Goal: Task Accomplishment & Management: Manage account settings

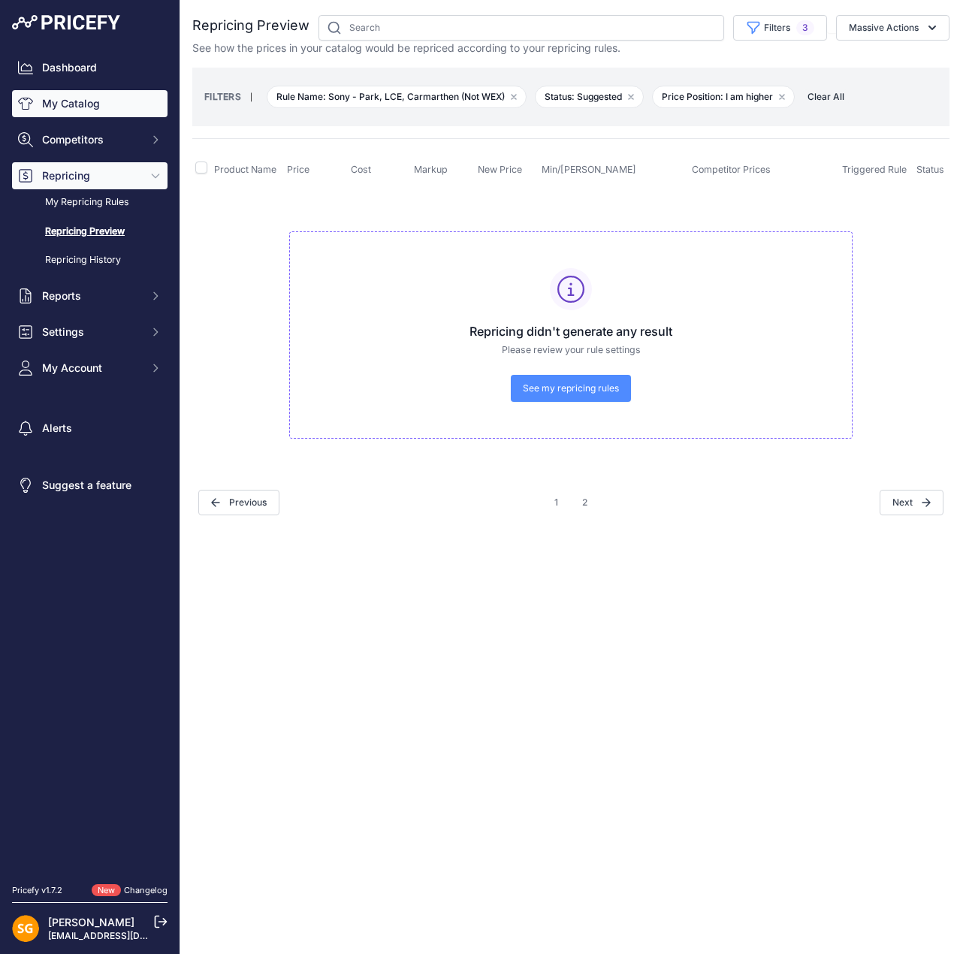
click at [78, 100] on link "My Catalog" at bounding box center [89, 103] width 155 height 27
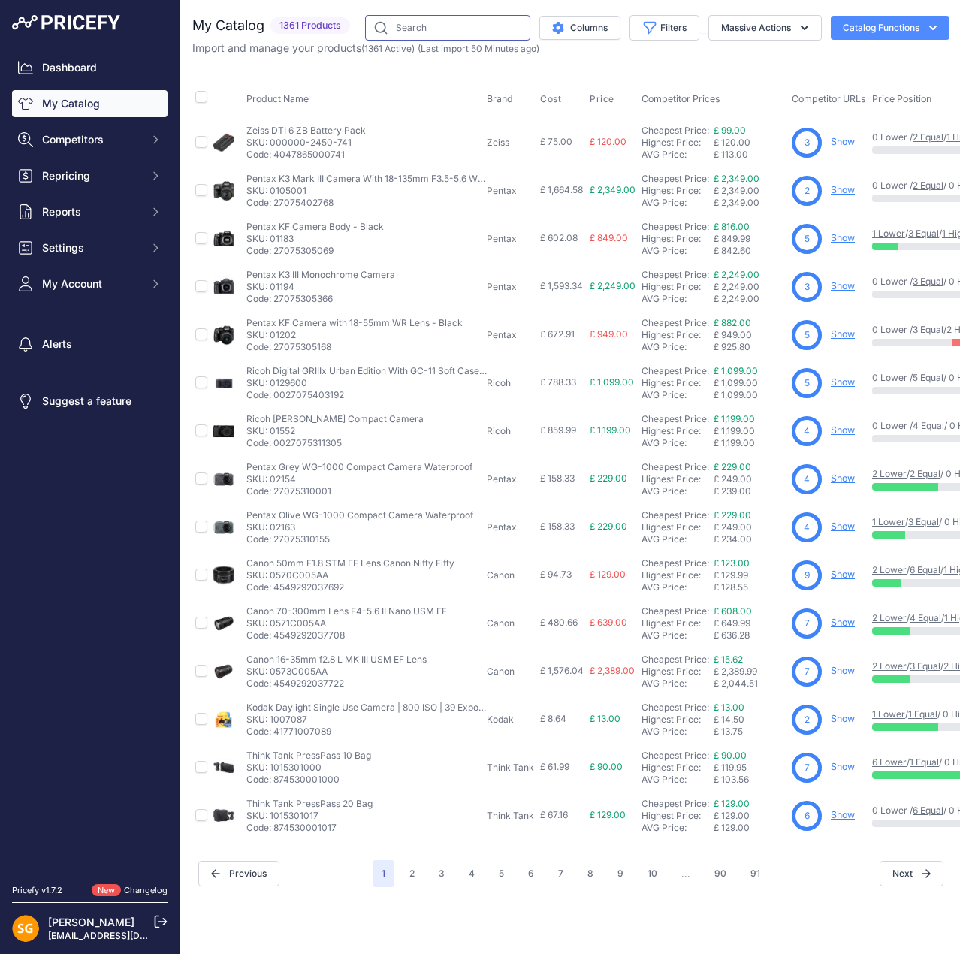
click at [474, 32] on input "text" at bounding box center [447, 28] width 165 height 26
type input "600mm"
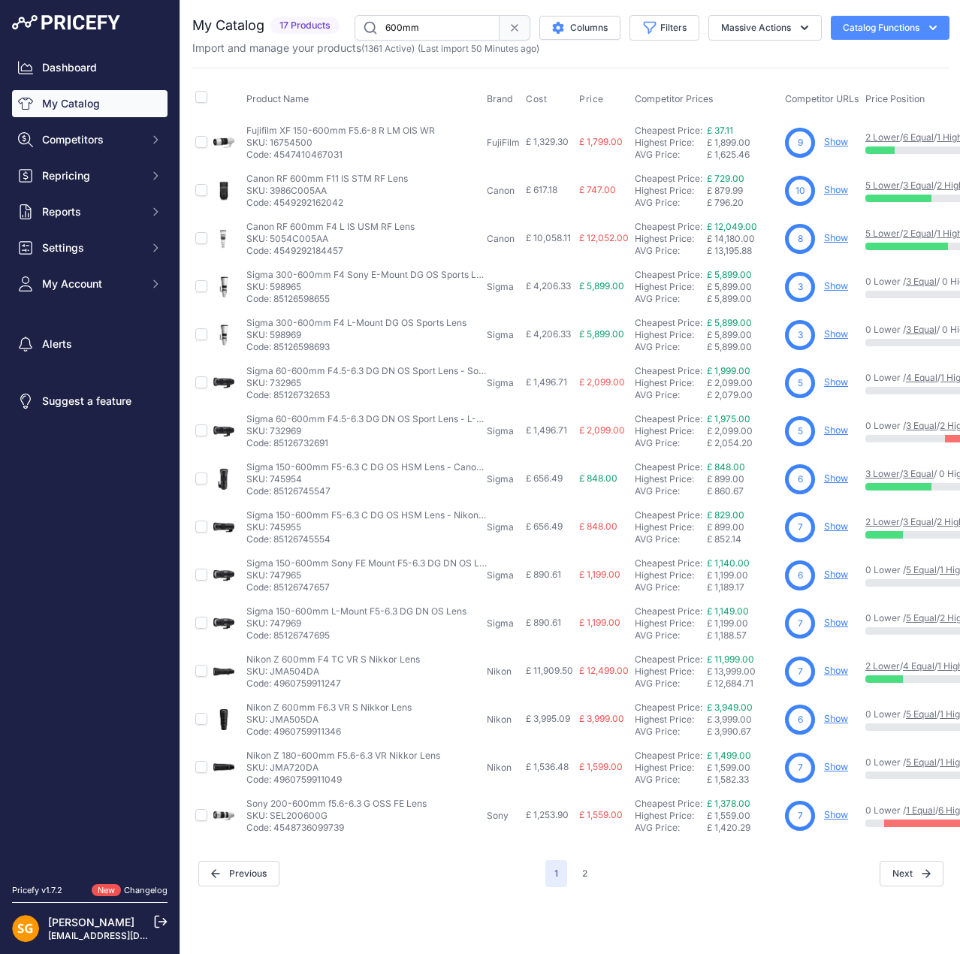
click at [887, 664] on link "2 Lower" at bounding box center [882, 665] width 35 height 11
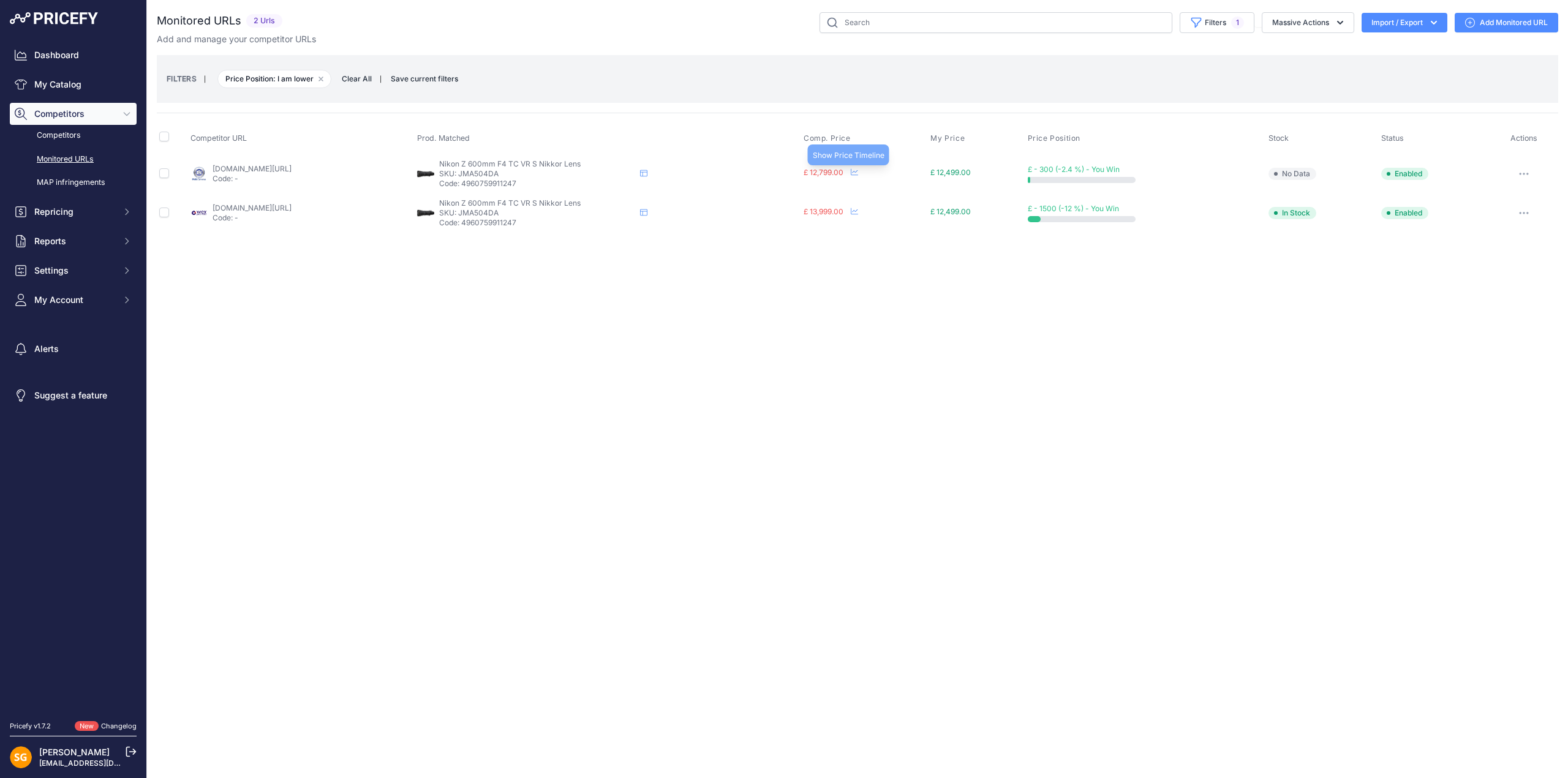
click at [782, 173] on icon at bounding box center [854, 171] width 7 height 7
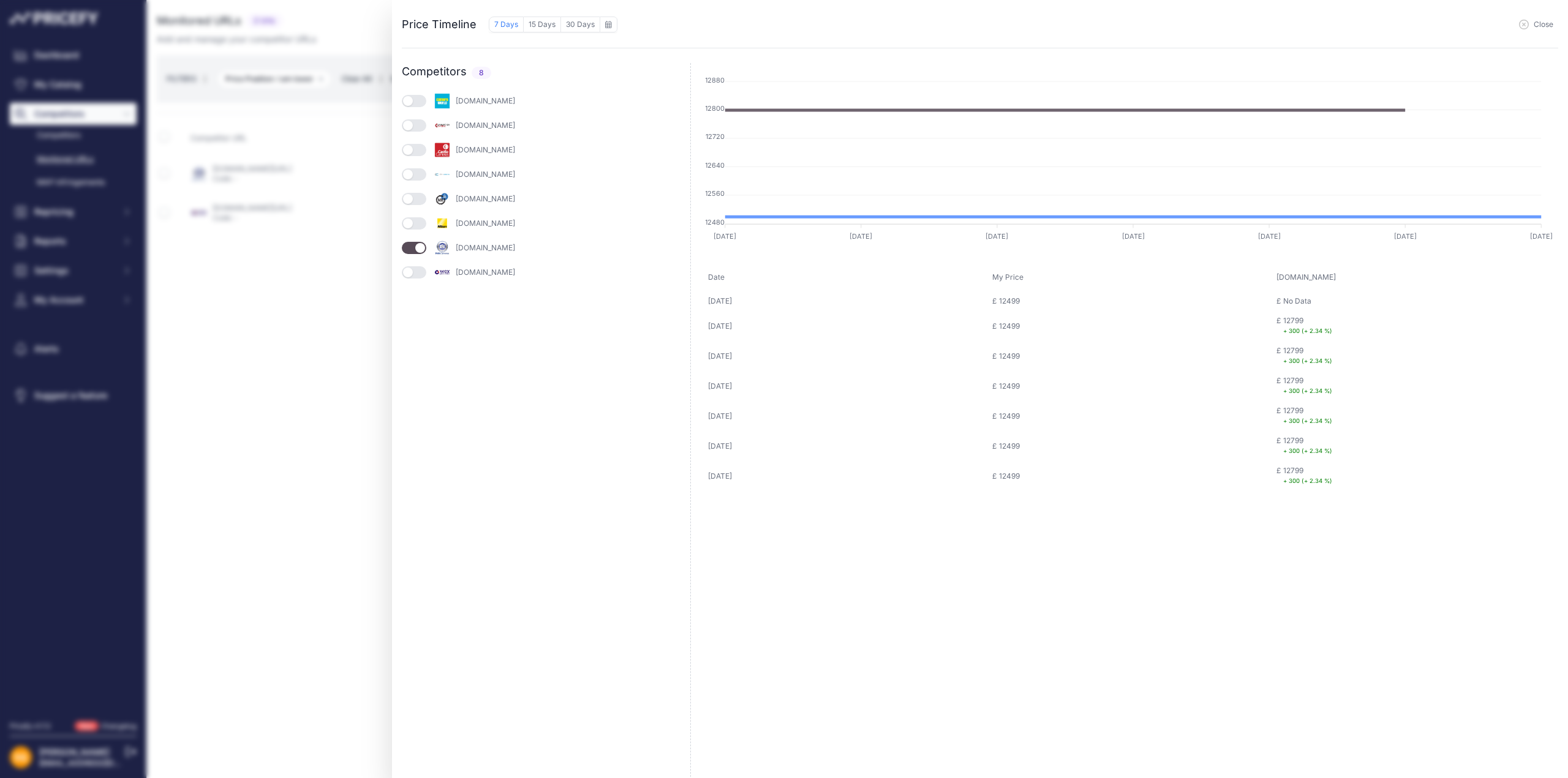
click at [419, 99] on button "button" at bounding box center [414, 100] width 24 height 12
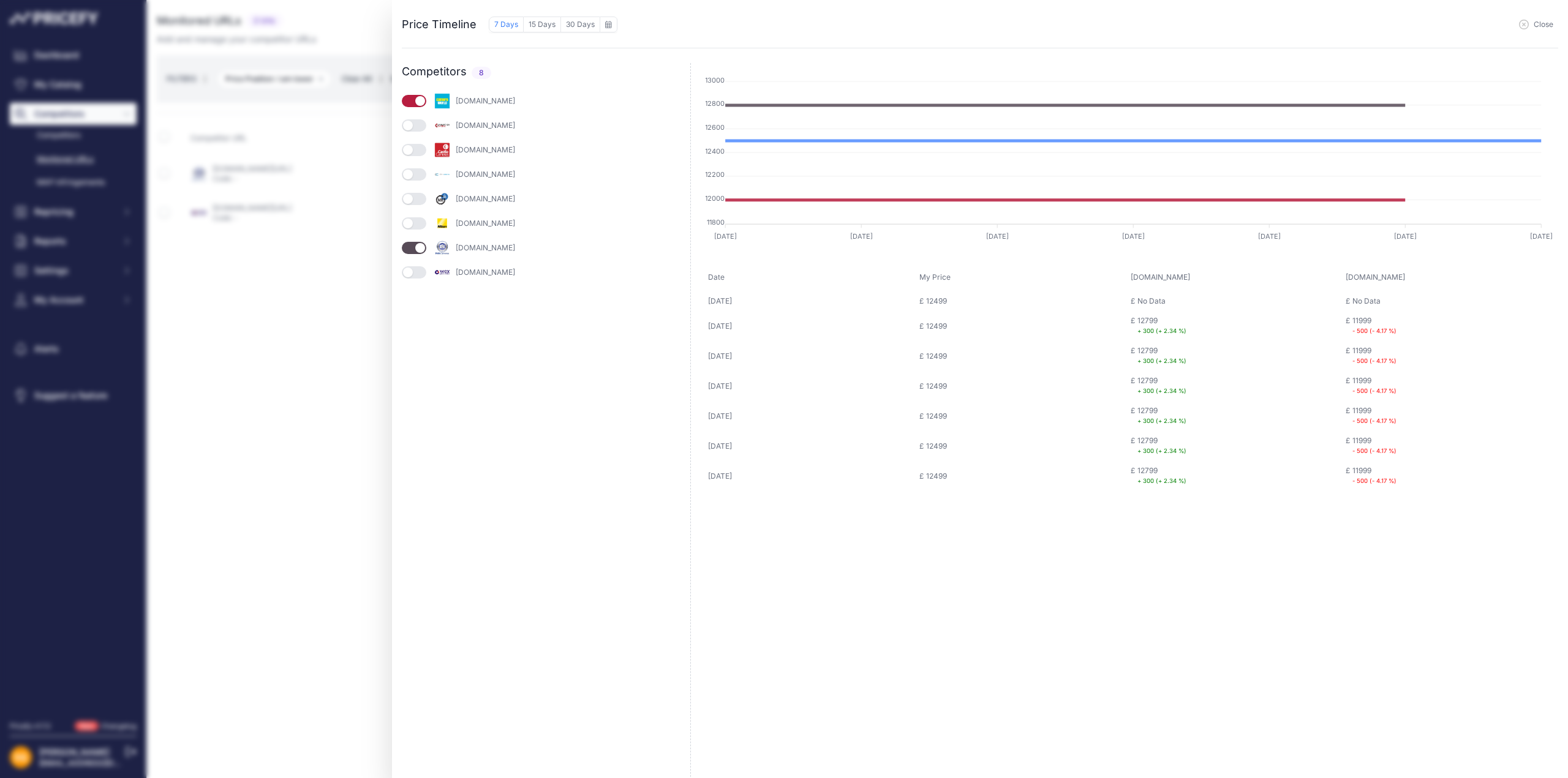
click at [414, 128] on button "button" at bounding box center [414, 125] width 24 height 12
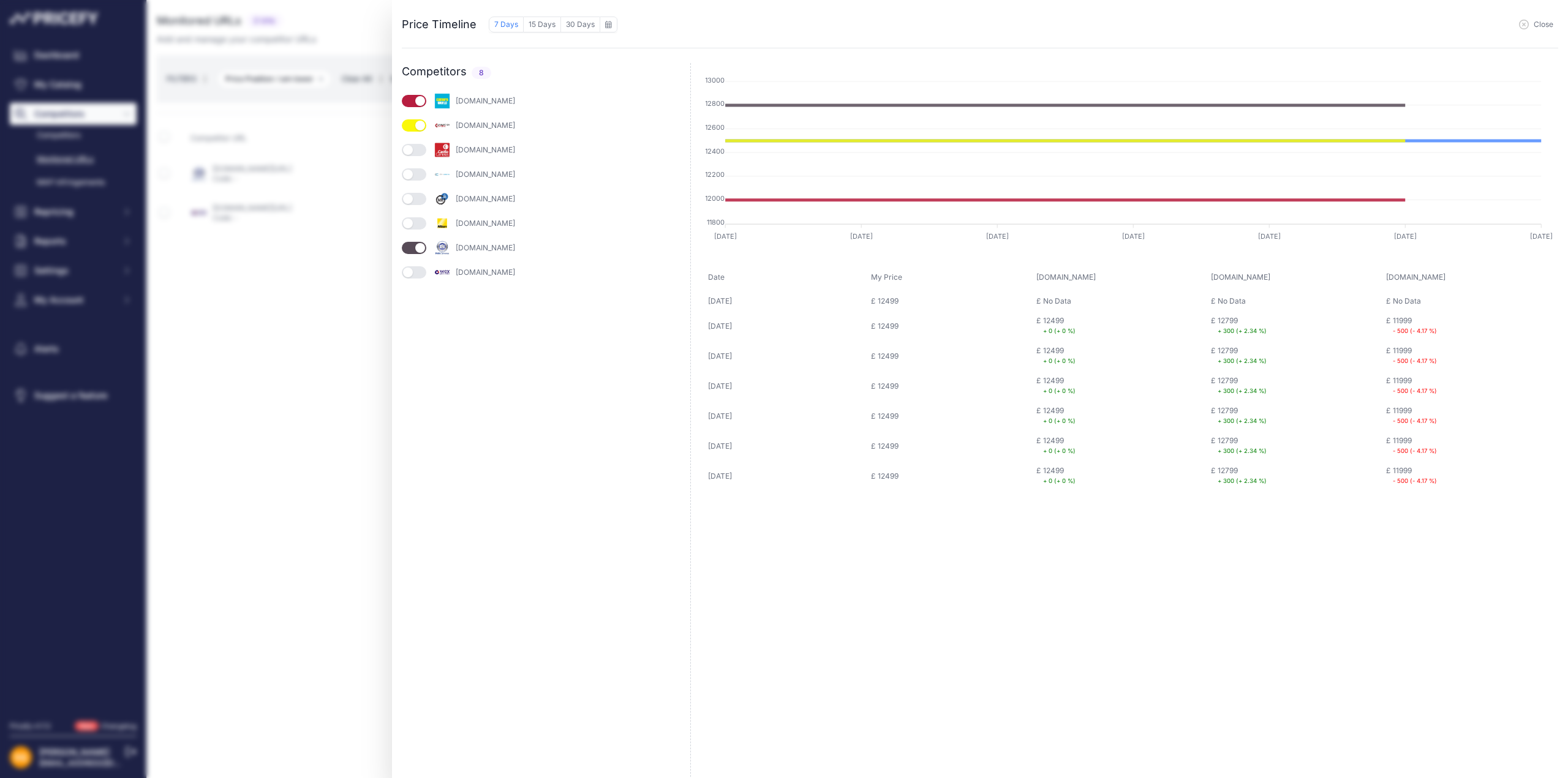
click at [412, 153] on button "button" at bounding box center [414, 149] width 24 height 12
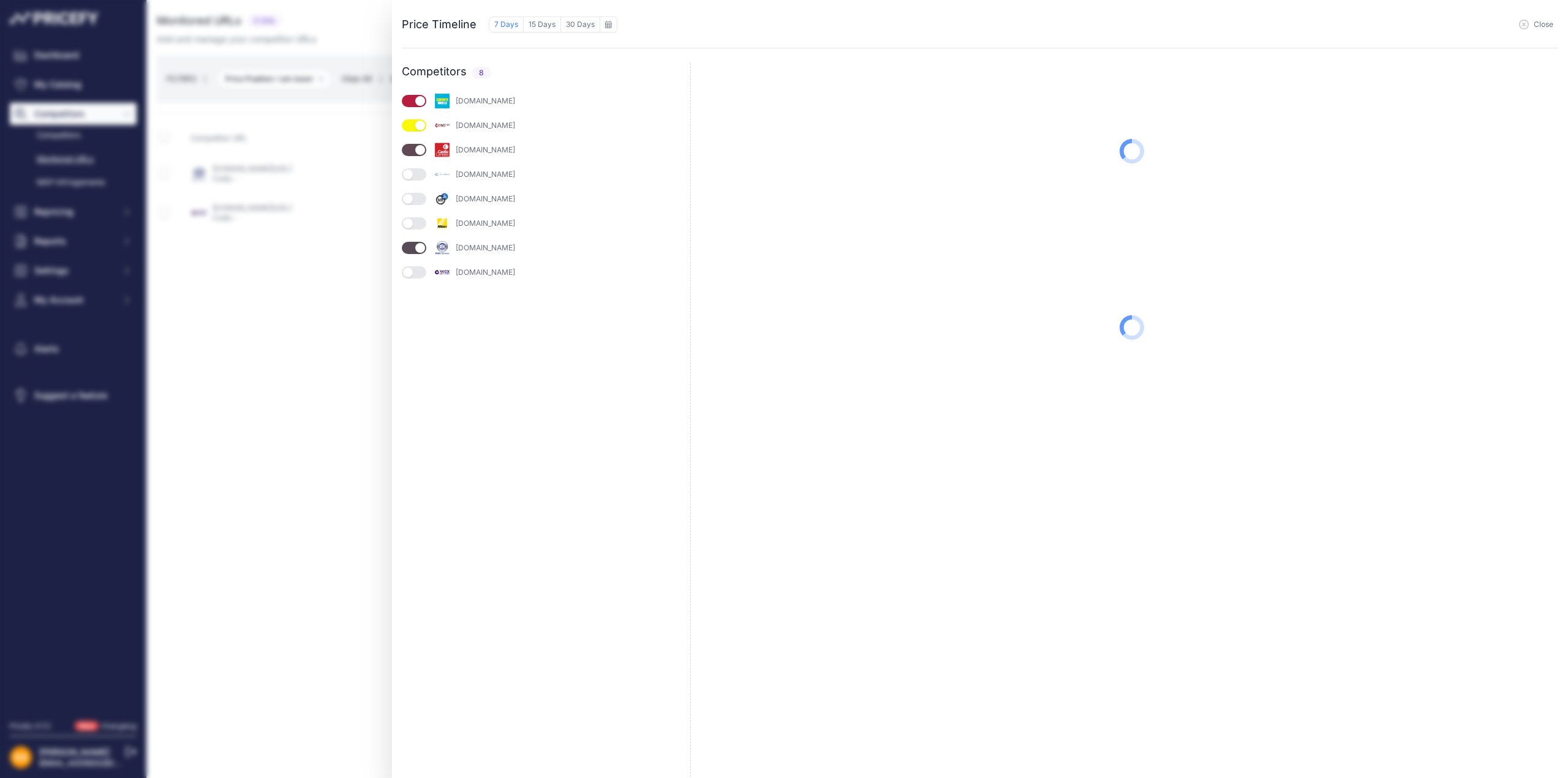
click at [415, 175] on button "button" at bounding box center [414, 174] width 24 height 12
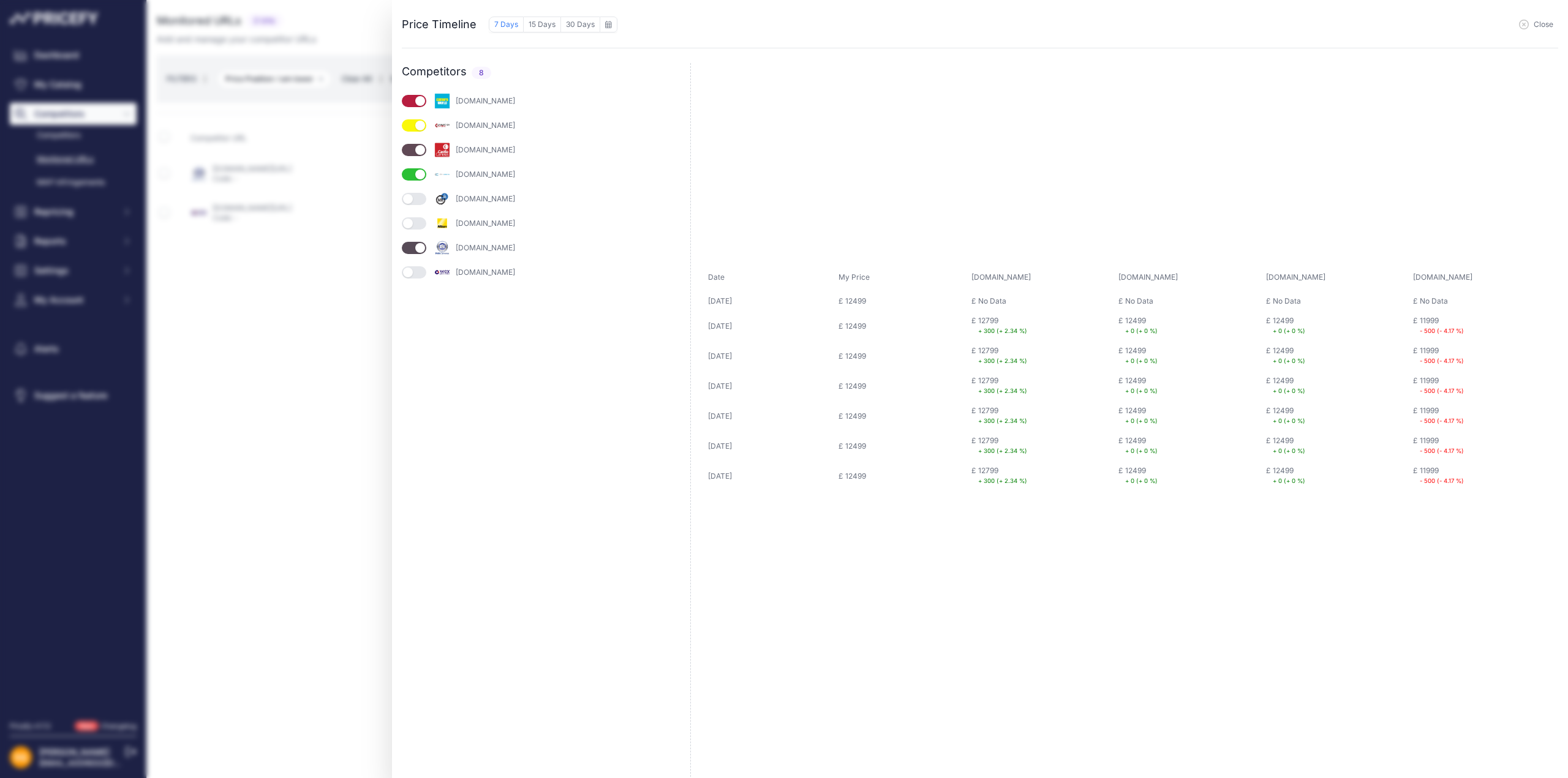
click at [412, 200] on button "button" at bounding box center [414, 199] width 24 height 12
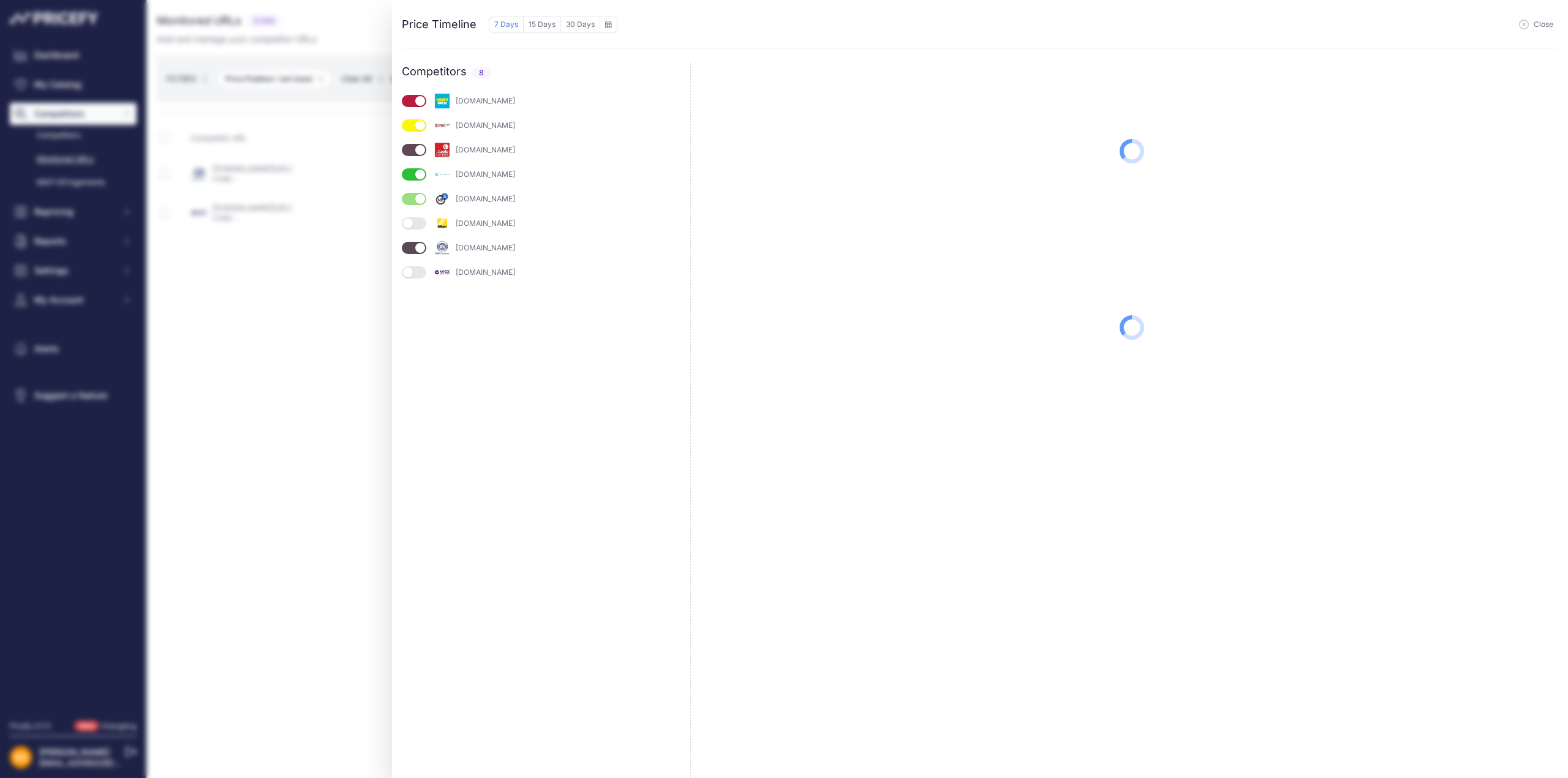
click at [413, 228] on button "button" at bounding box center [414, 223] width 24 height 12
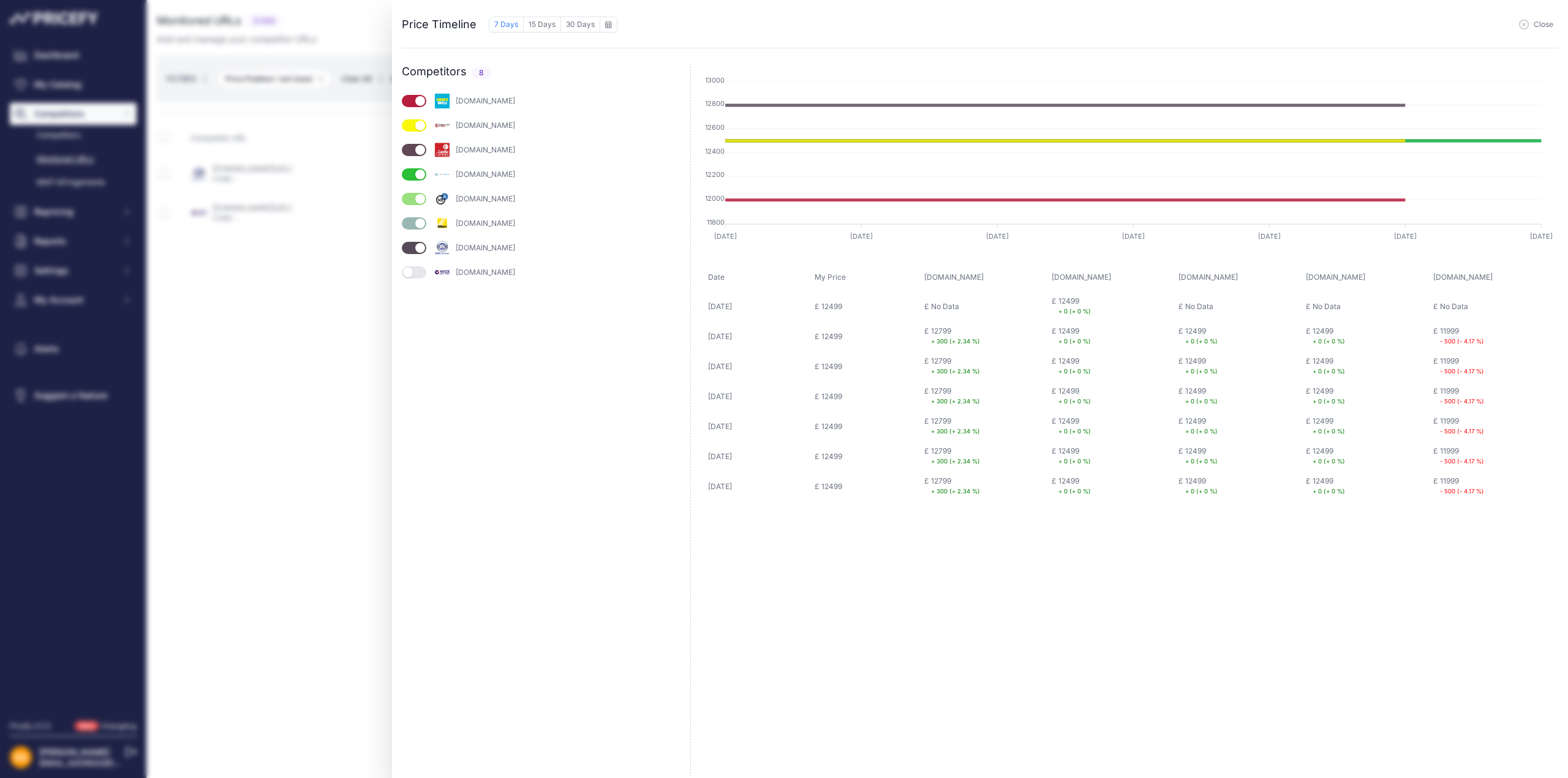
click at [414, 271] on button "button" at bounding box center [414, 272] width 24 height 12
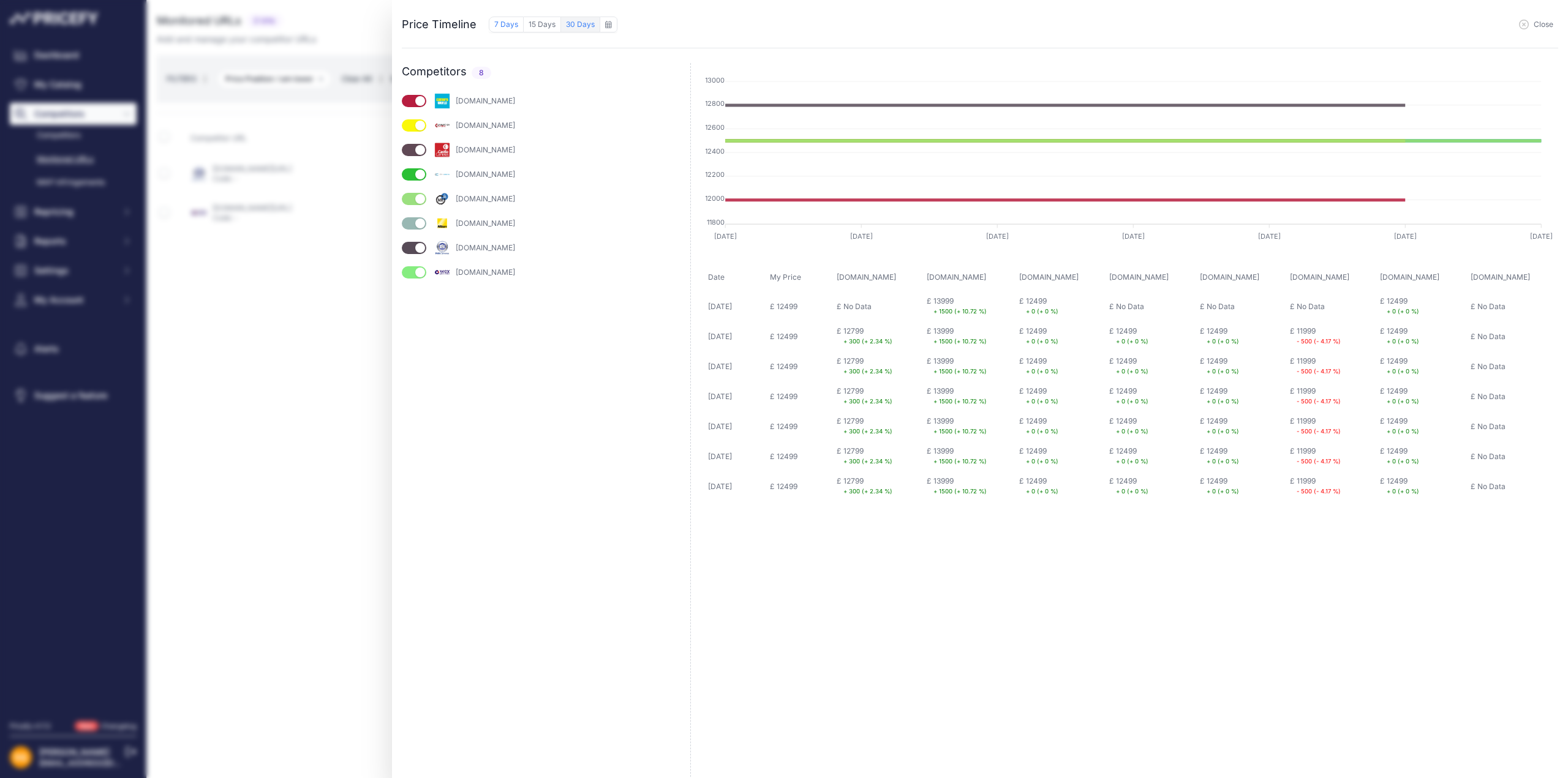
click at [578, 20] on button "30 Days" at bounding box center [580, 24] width 38 height 16
